Goal: Find specific page/section: Find specific page/section

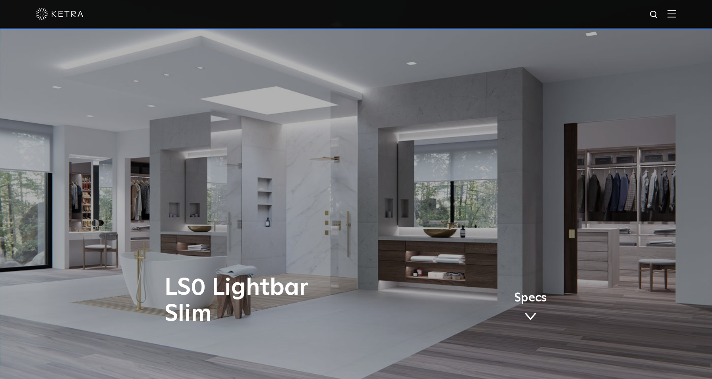
click at [656, 12] on img at bounding box center [654, 15] width 10 height 10
click at [671, 18] on div at bounding box center [356, 14] width 641 height 28
click at [676, 16] on img at bounding box center [672, 14] width 9 height 8
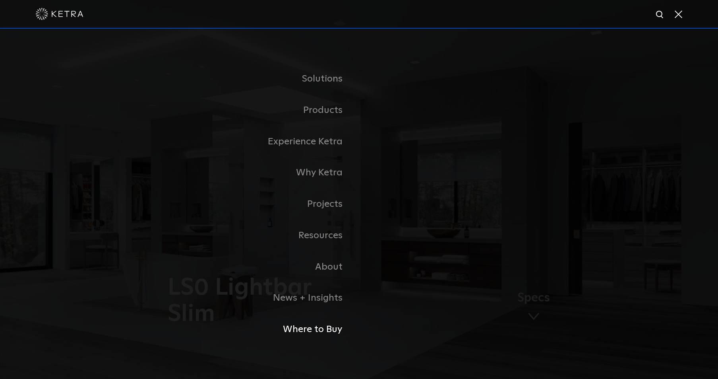
click at [321, 330] on link "Where to Buy" at bounding box center [260, 329] width 199 height 31
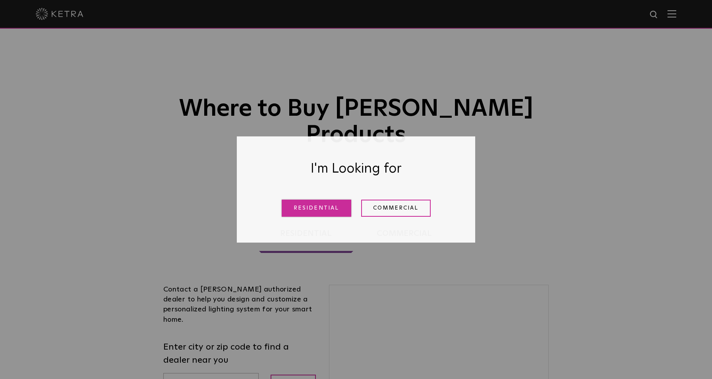
click at [351, 208] on link "Residential" at bounding box center [317, 207] width 70 height 17
